Goal: Task Accomplishment & Management: Manage account settings

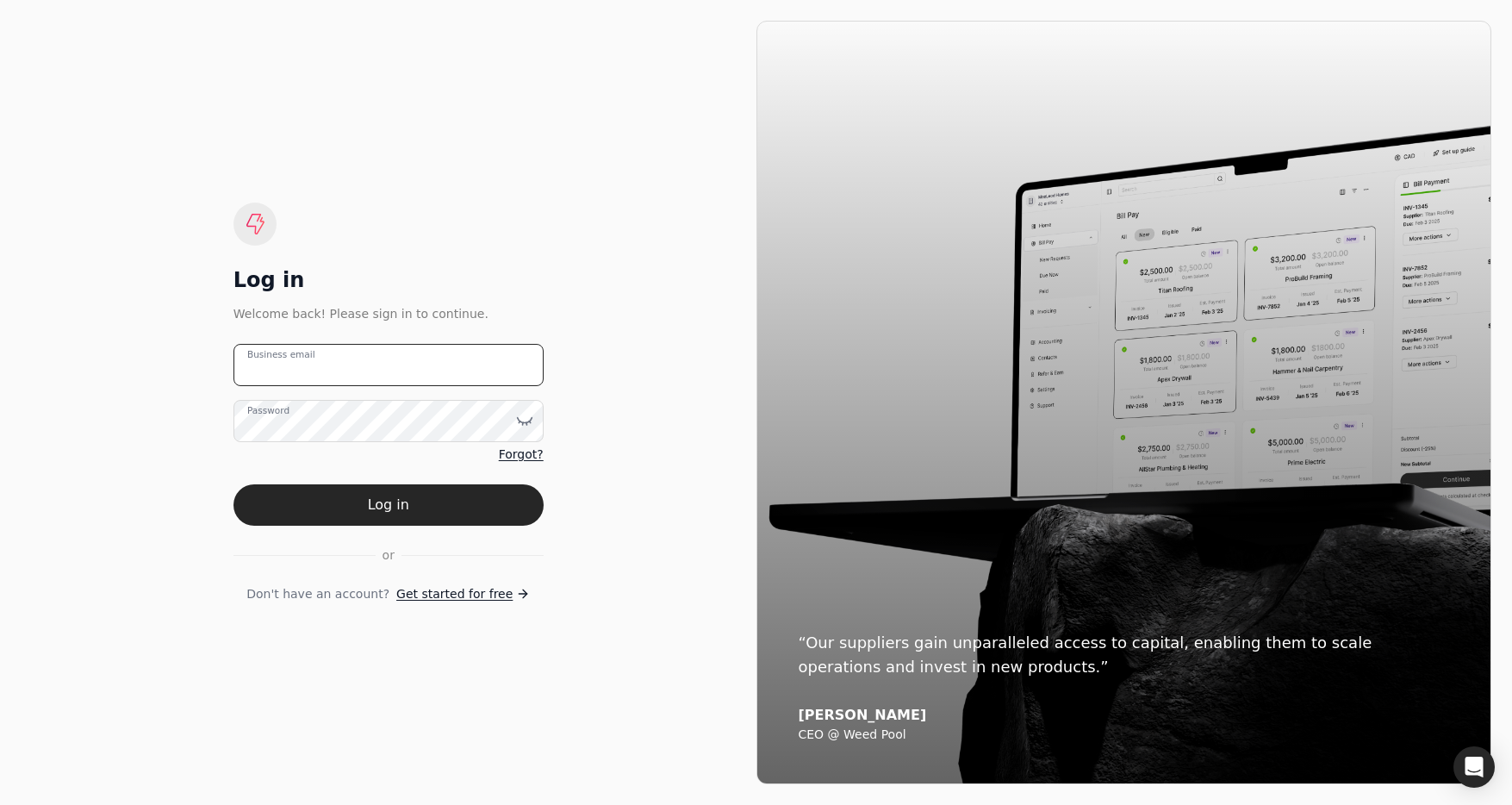
click at [339, 352] on email "Business email" at bounding box center [388, 364] width 310 height 42
type email "[EMAIL_ADDRESS][DOMAIN_NAME]"
drag, startPoint x: 473, startPoint y: 497, endPoint x: 523, endPoint y: 485, distance: 51.4
click at [473, 498] on button "Log in" at bounding box center [388, 505] width 310 height 41
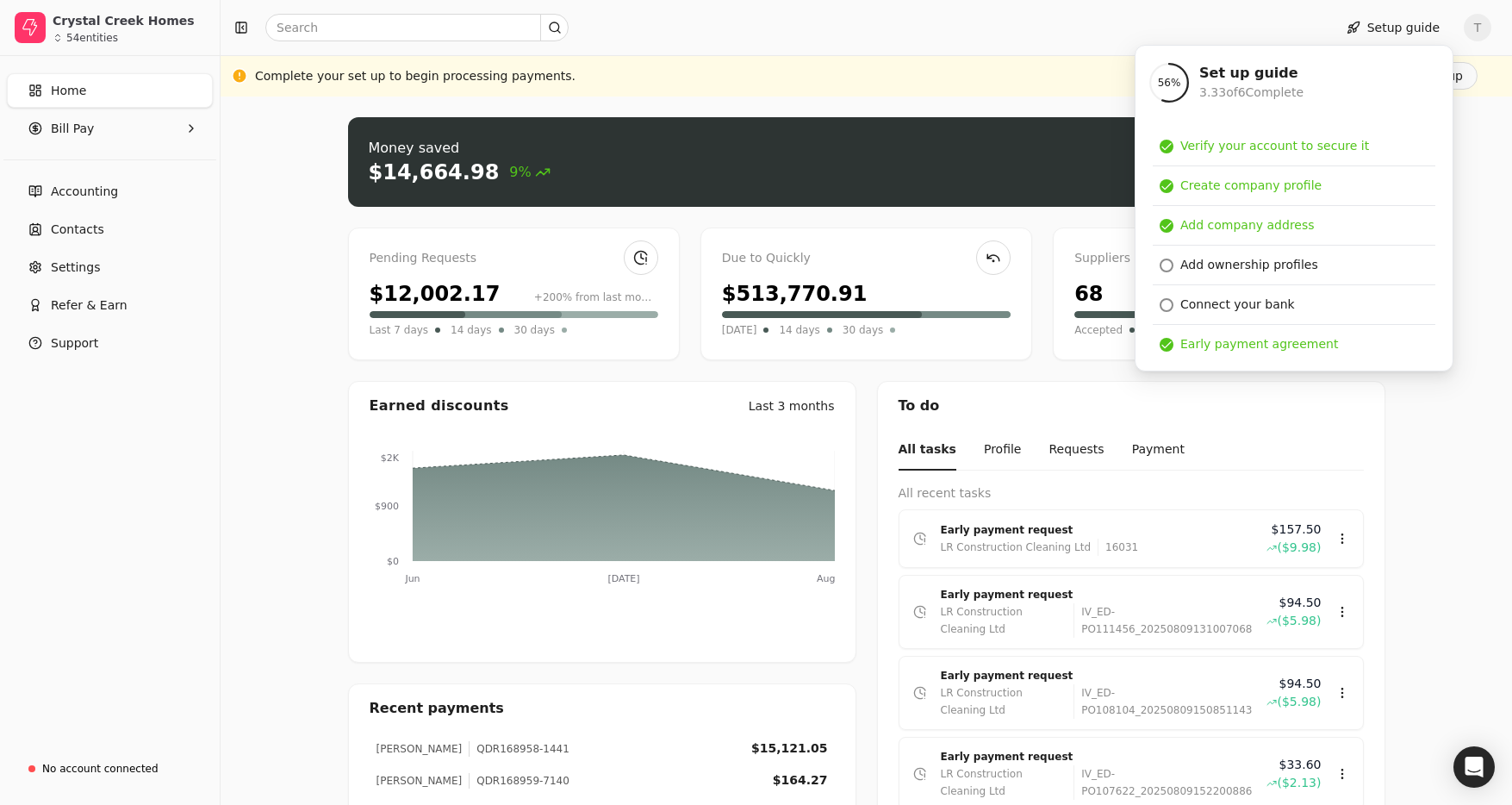
click at [953, 75] on div "Complete your set up to begin processing payments. Finish set up" at bounding box center [866, 76] width 1223 height 28
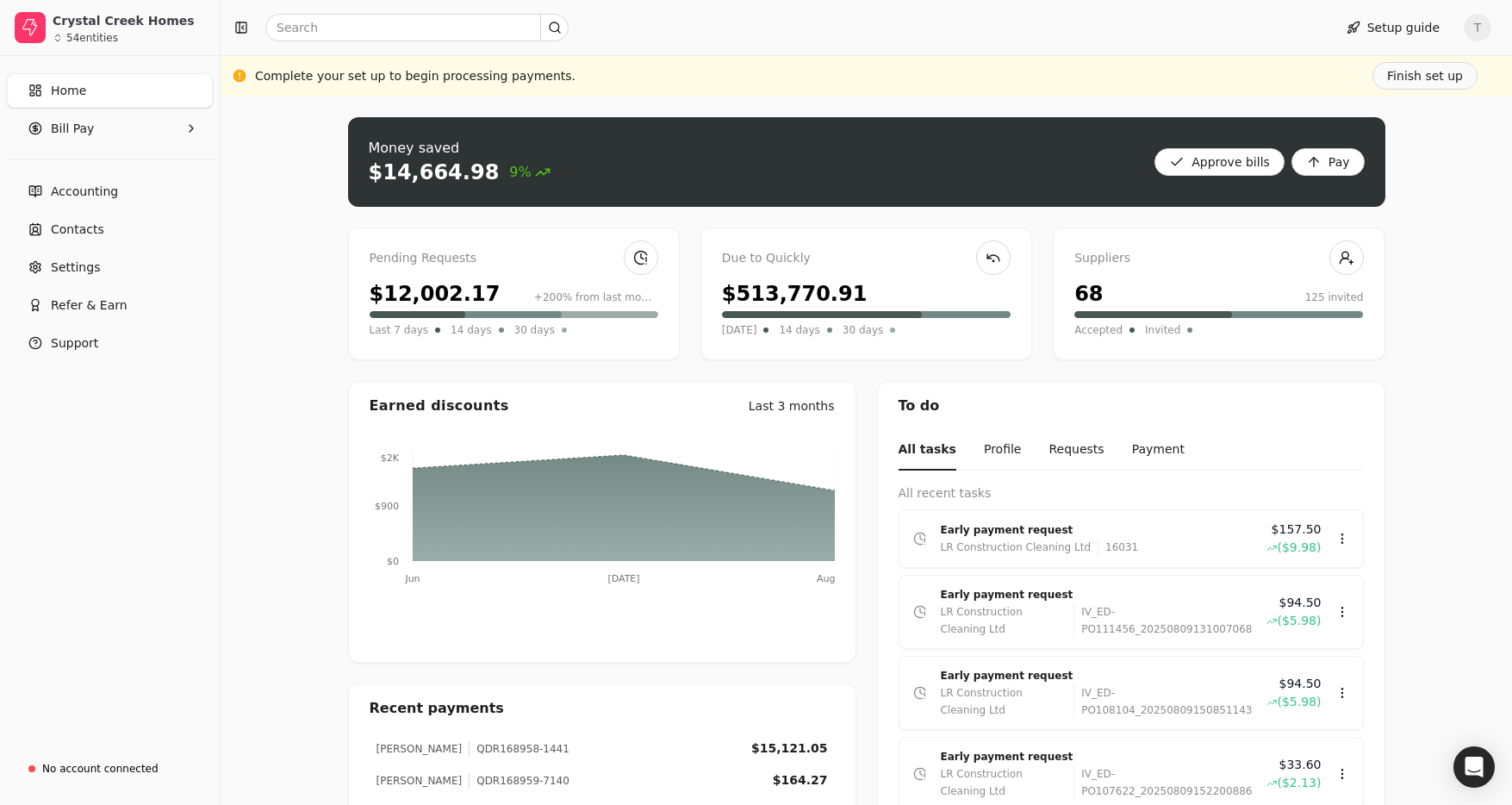
click at [1474, 29] on span "T" at bounding box center [1477, 28] width 28 height 28
click at [1379, 134] on span "Sign Out" at bounding box center [1359, 130] width 52 height 18
